Goal: Task Accomplishment & Management: Use online tool/utility

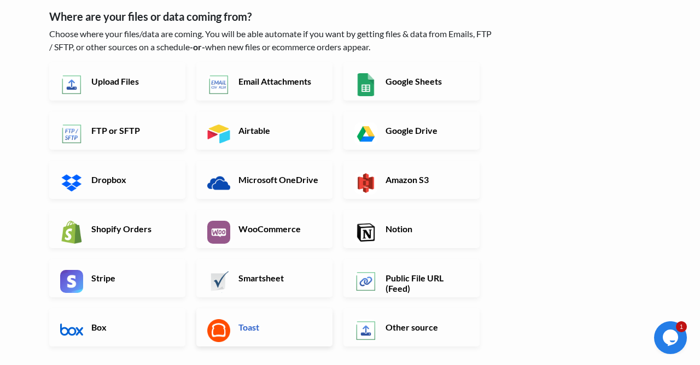
scroll to position [59, 0]
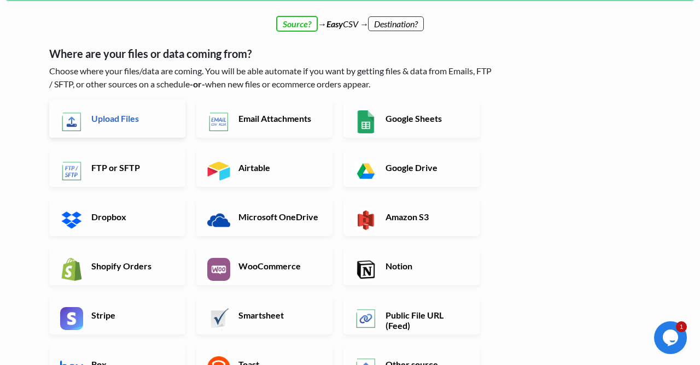
click at [103, 115] on h6 "Upload Files" at bounding box center [132, 118] width 86 height 10
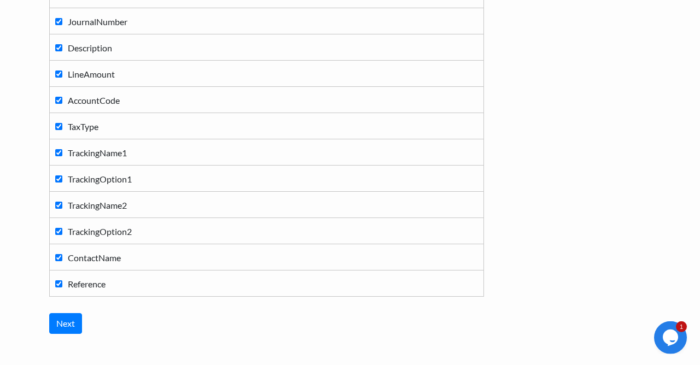
scroll to position [235, 0]
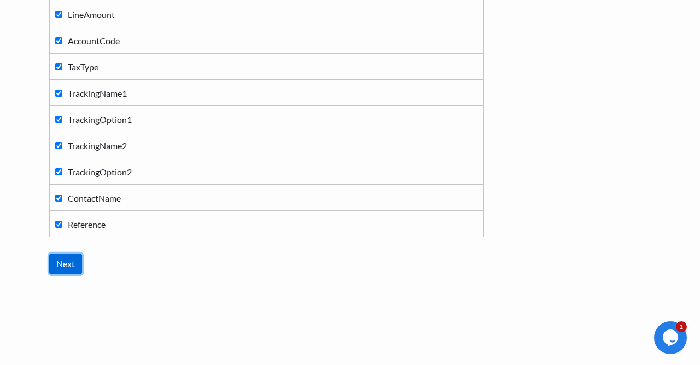
click at [71, 266] on input "Next" at bounding box center [65, 264] width 33 height 21
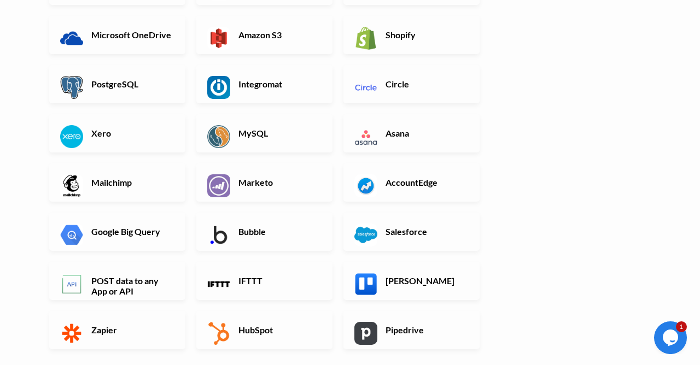
scroll to position [236, 0]
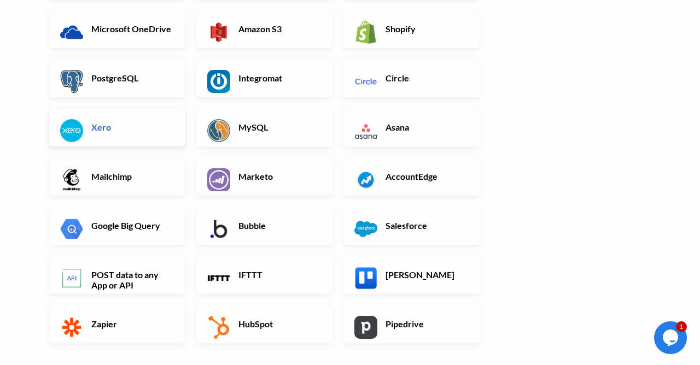
click at [103, 122] on h6 "Xero" at bounding box center [132, 127] width 86 height 10
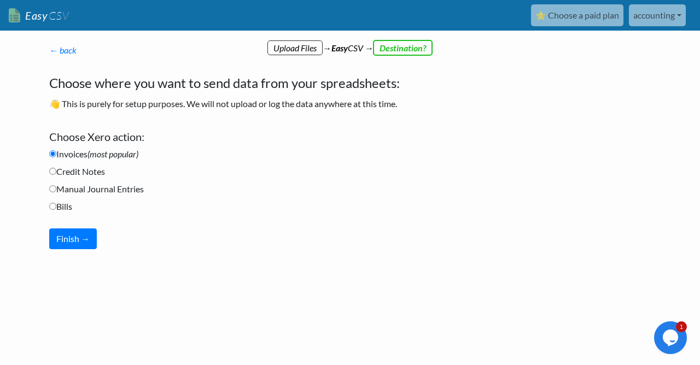
click at [89, 189] on label "Manual Journal Entries" at bounding box center [96, 189] width 95 height 13
click at [56, 189] on input "Manual Journal Entries" at bounding box center [52, 188] width 7 height 7
radio input "true"
click at [71, 235] on button "Finish →" at bounding box center [73, 239] width 48 height 21
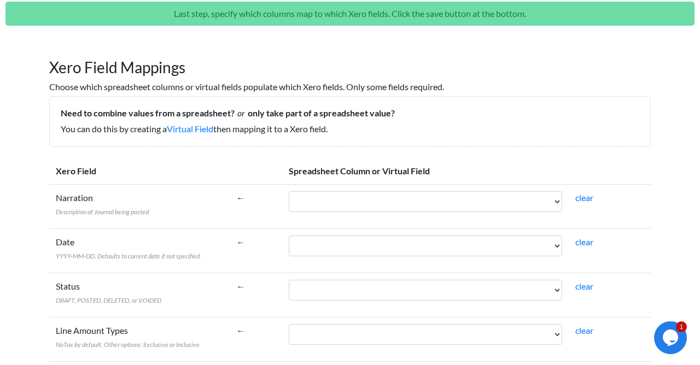
scroll to position [59, 0]
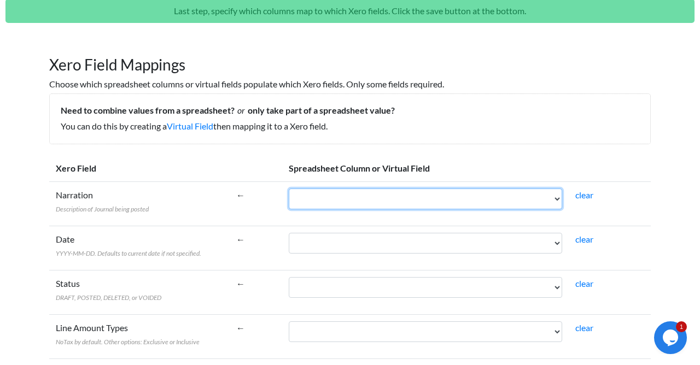
click at [289, 189] on select "JournalDate JournalNumber Description LineAmount AccountCode TaxType TrackingNa…" at bounding box center [425, 199] width 273 height 21
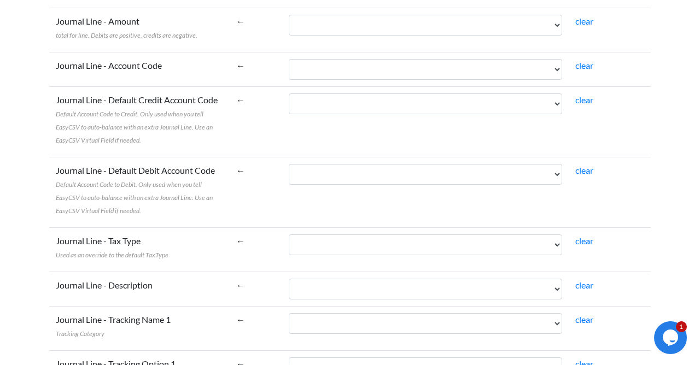
scroll to position [551, 0]
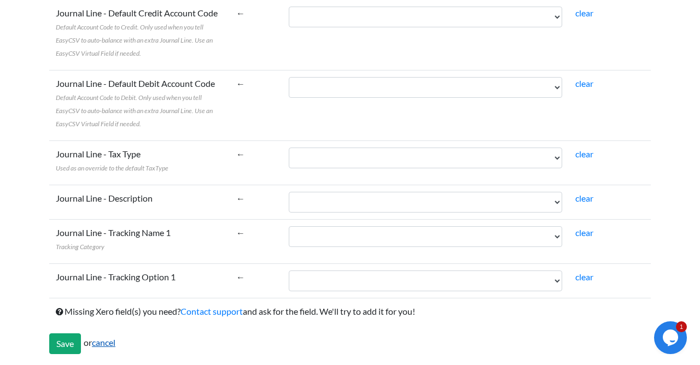
click at [107, 341] on link "cancel" at bounding box center [104, 342] width 24 height 10
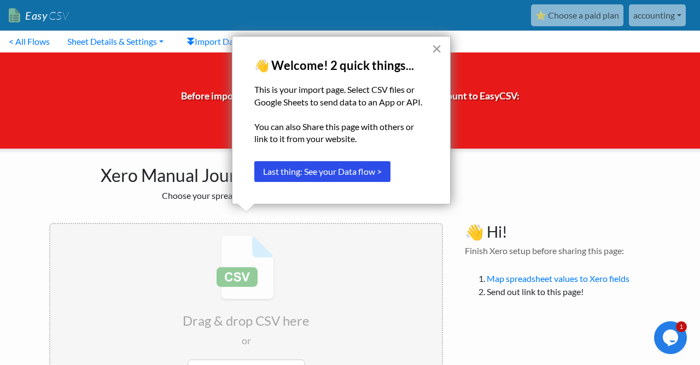
click at [438, 50] on button "×" at bounding box center [436, 48] width 10 height 17
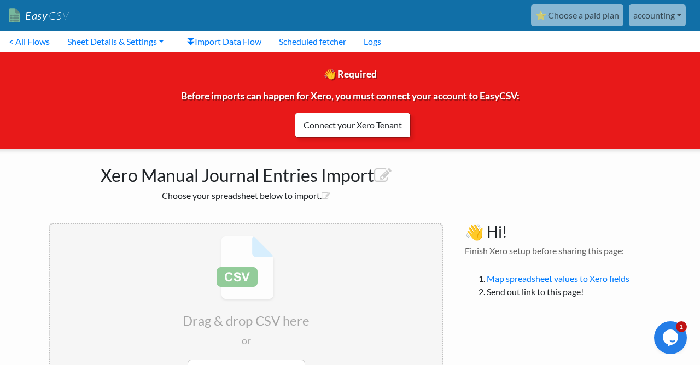
click at [366, 129] on link "Connect your Xero Tenant" at bounding box center [353, 125] width 116 height 25
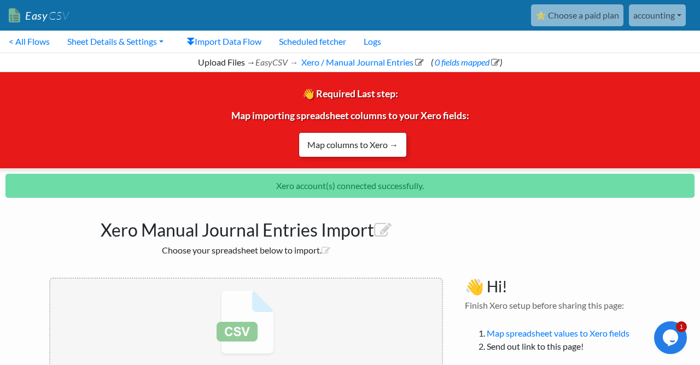
click at [349, 147] on link "Map columns to Xero →" at bounding box center [353, 144] width 108 height 25
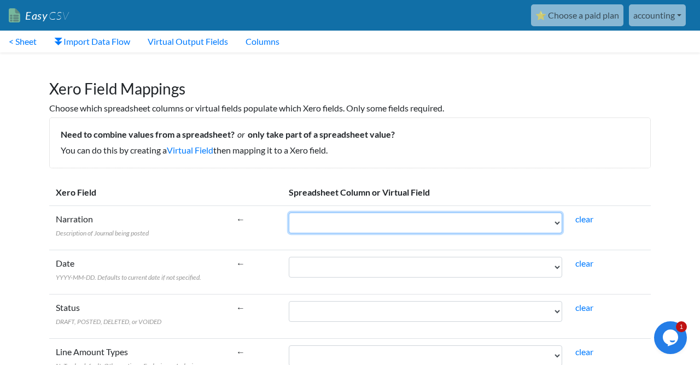
click at [289, 213] on select "JournalDate JournalNumber Description LineAmount AccountCode TaxType TrackingNa…" at bounding box center [425, 223] width 273 height 21
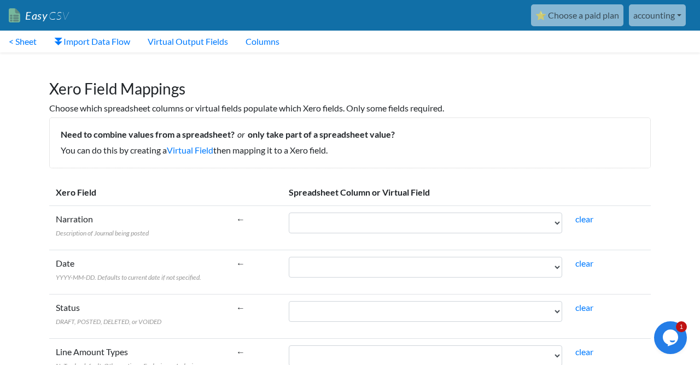
click at [157, 197] on th "Xero Field" at bounding box center [139, 192] width 180 height 27
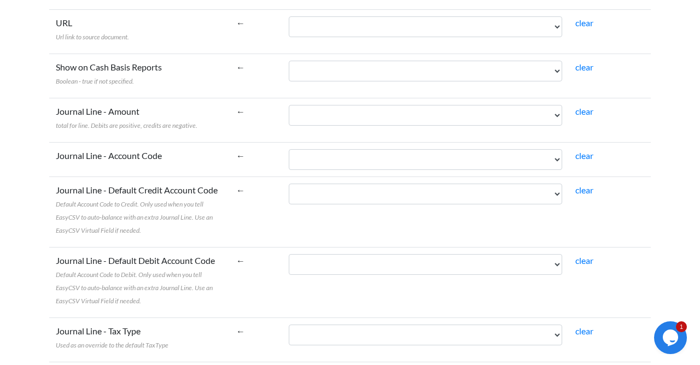
scroll to position [551, 0]
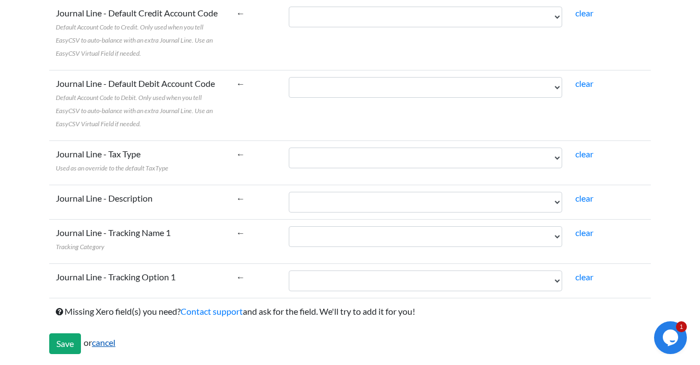
click at [113, 337] on link "cancel" at bounding box center [104, 342] width 24 height 10
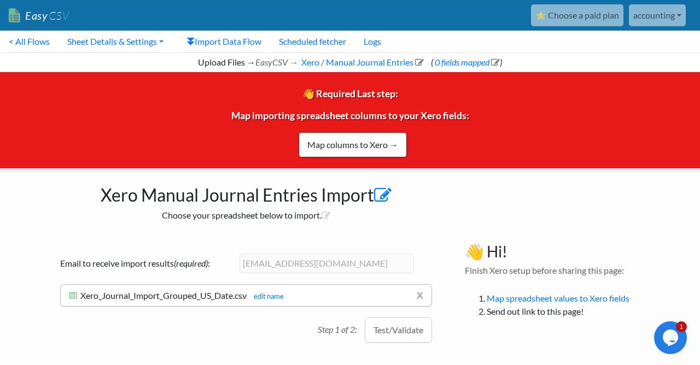
scroll to position [1, 0]
click at [406, 335] on button "Test/Validate" at bounding box center [398, 330] width 67 height 25
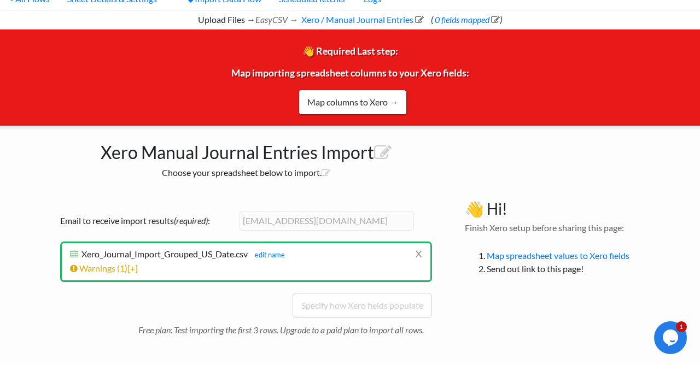
scroll to position [44, 0]
click at [128, 267] on link "Warnings ( 1 ) [+]" at bounding box center [104, 268] width 68 height 10
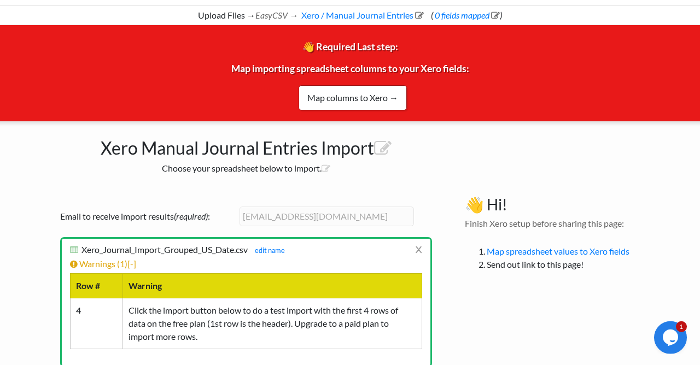
scroll to position [133, 0]
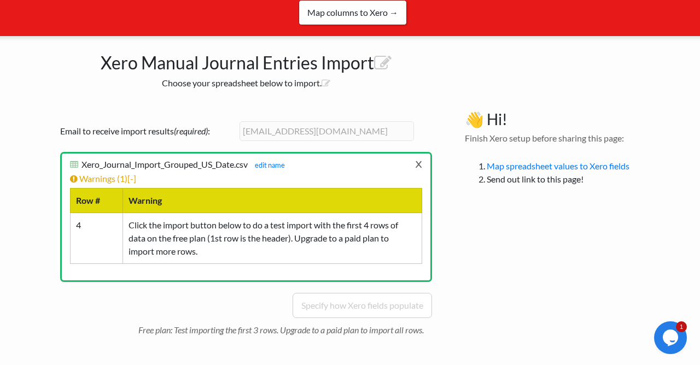
click at [421, 166] on link "x" at bounding box center [418, 164] width 7 height 21
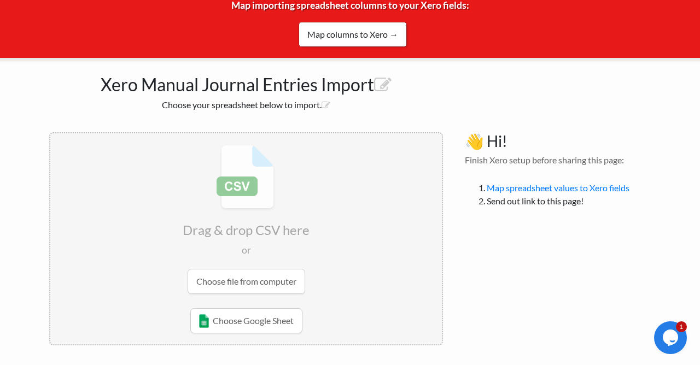
click at [267, 280] on input "file" at bounding box center [246, 219] width 392 height 172
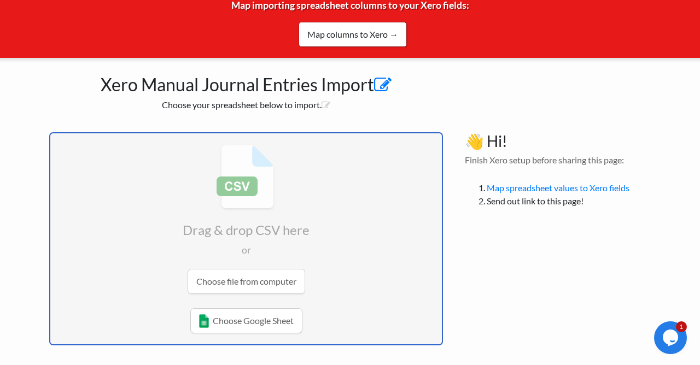
scroll to position [1, 0]
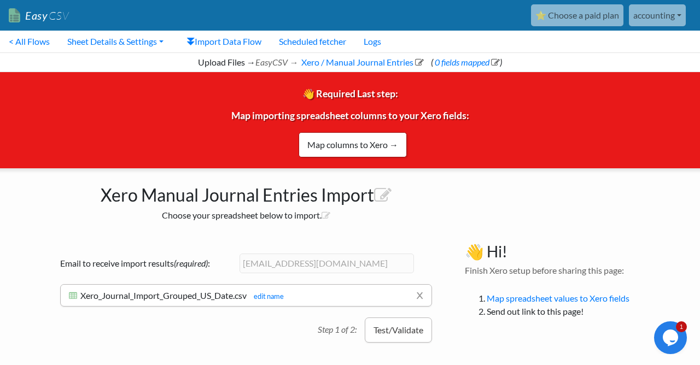
click at [394, 334] on button "Test/Validate" at bounding box center [398, 330] width 67 height 25
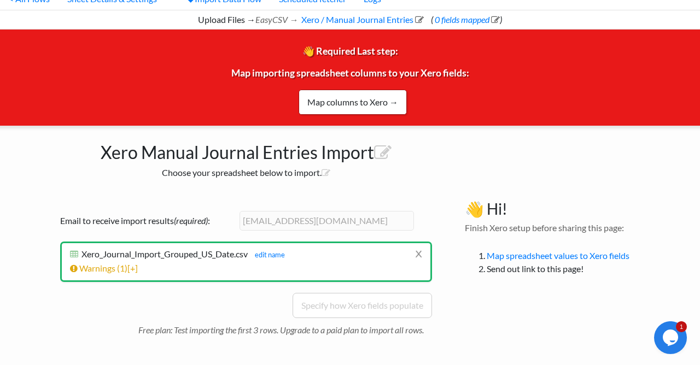
scroll to position [44, 0]
click at [418, 256] on link "x" at bounding box center [418, 253] width 7 height 21
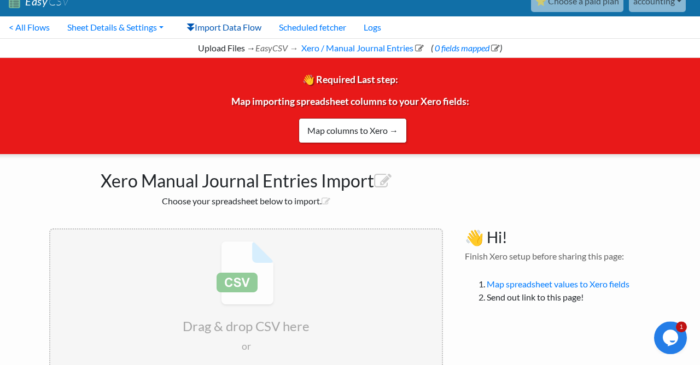
scroll to position [0, 0]
